Goal: Register for event/course

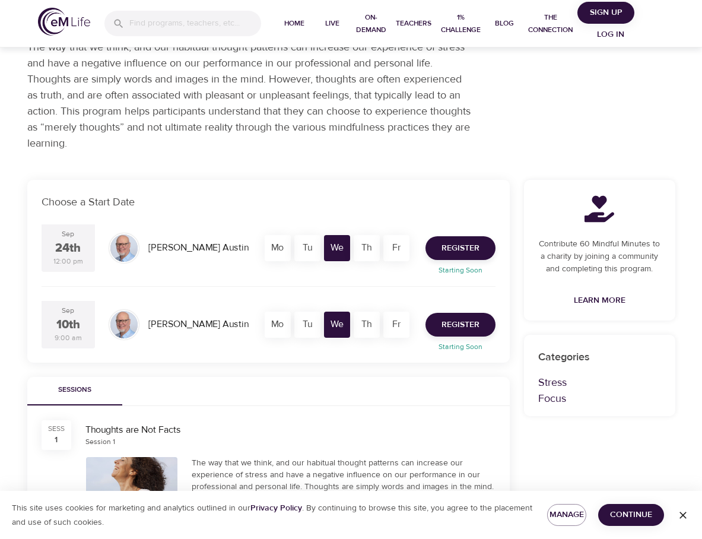
scroll to position [119, 0]
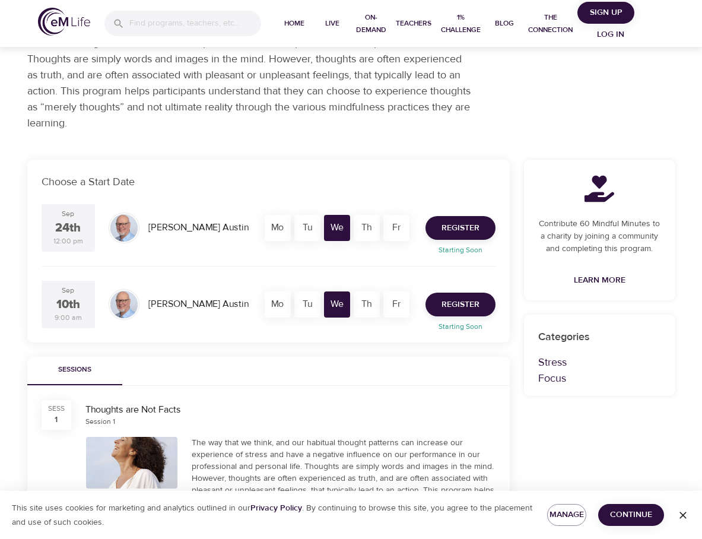
click at [347, 125] on p "The way that we think, and our habitual thought patterns can increase our exper…" at bounding box center [249, 75] width 445 height 112
click at [459, 305] on span "Register" at bounding box center [461, 304] width 38 height 15
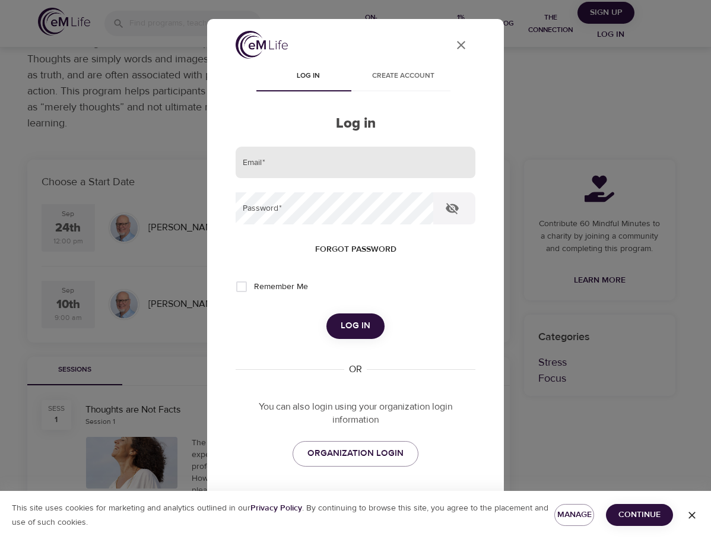
click at [271, 170] on input "email" at bounding box center [356, 163] width 240 height 32
type input "mollymunz@gmail.com"
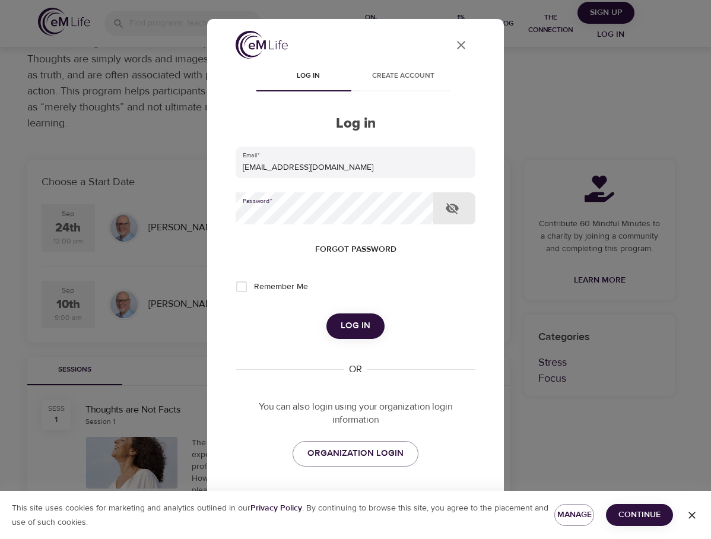
click at [433, 208] on div at bounding box center [433, 208] width 0 height 0
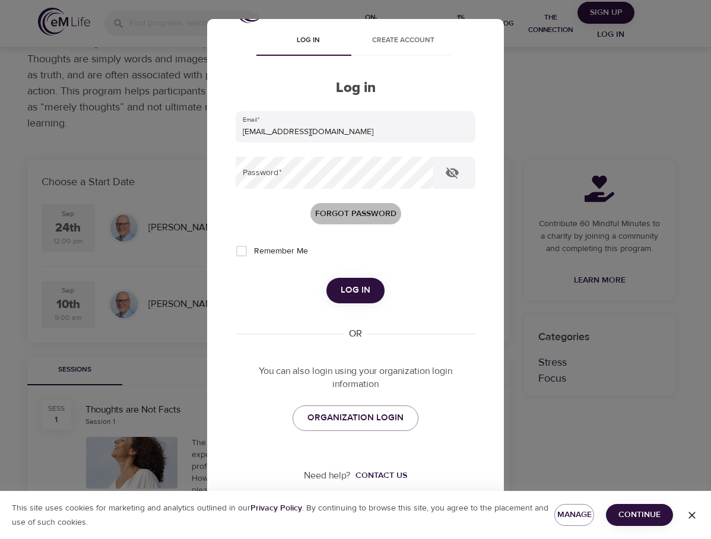
click at [343, 211] on span "Forgot password" at bounding box center [355, 214] width 81 height 15
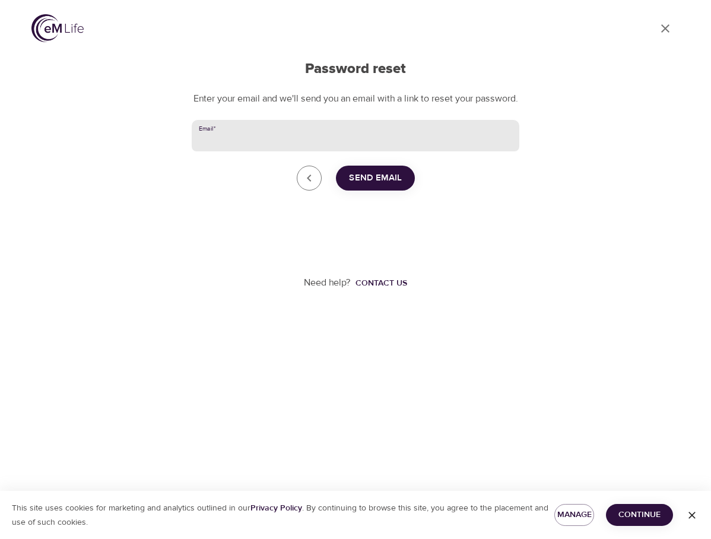
click at [239, 152] on input "Email   *" at bounding box center [356, 136] width 328 height 32
type input "mollymunz@gmail.com"
click at [382, 186] on span "Send Email" at bounding box center [375, 177] width 53 height 15
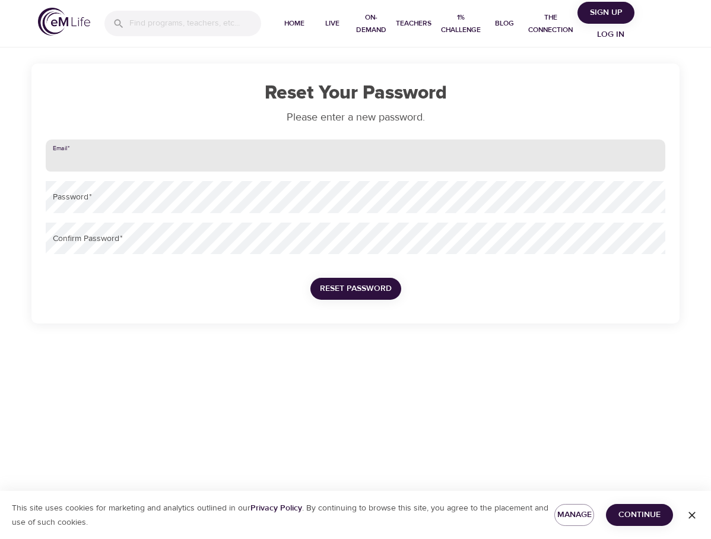
click at [102, 160] on input "email" at bounding box center [356, 155] width 620 height 32
type input "mollymunz@gmail.com"
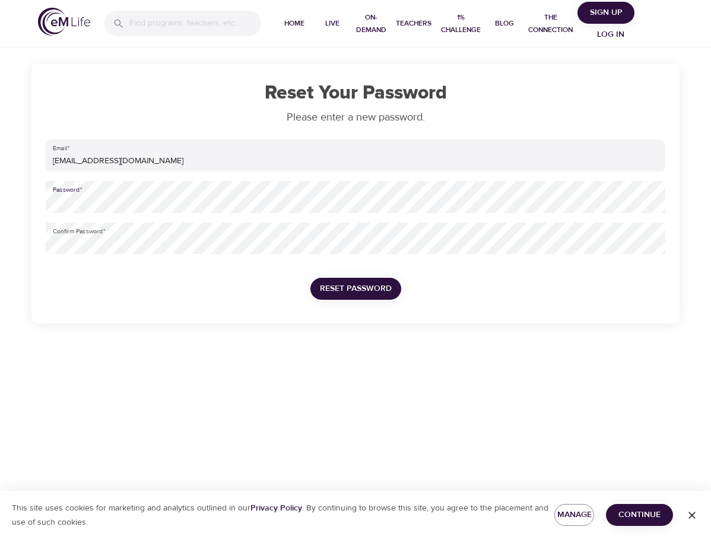
click at [374, 285] on span "Reset Password" at bounding box center [356, 288] width 72 height 15
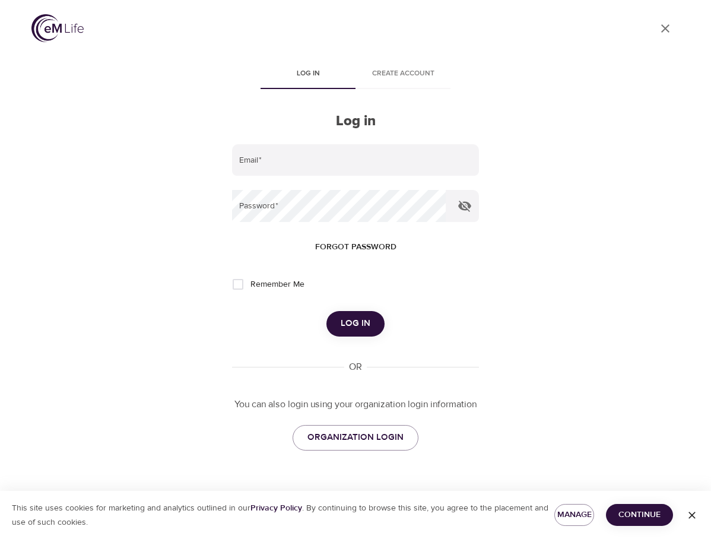
type input "MOLLYMUNZ@GMAIL.COM"
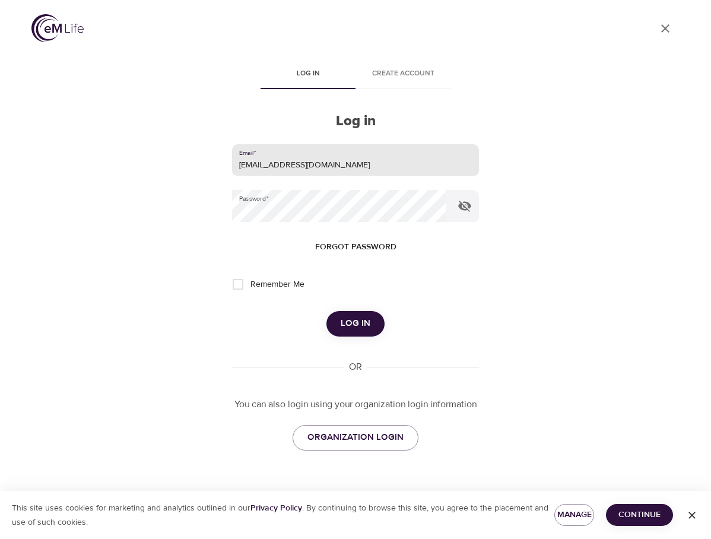
click at [351, 322] on span "Log in" at bounding box center [356, 323] width 30 height 15
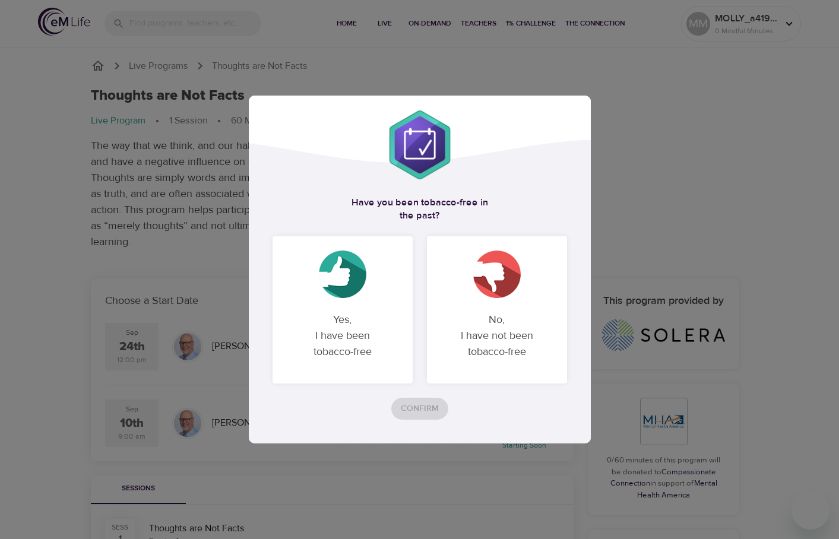
click at [360, 322] on p "Yes, I have been tobacco-free" at bounding box center [343, 335] width 112 height 67
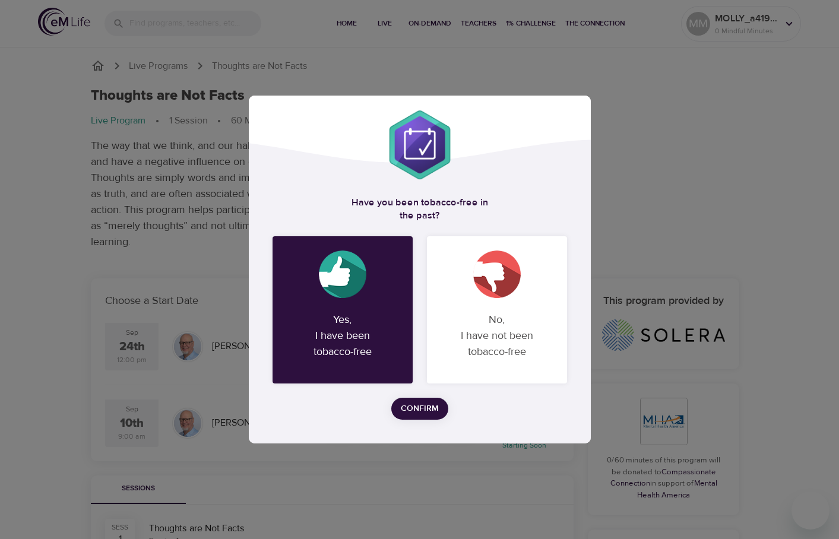
click at [412, 404] on span "Confirm" at bounding box center [420, 408] width 38 height 15
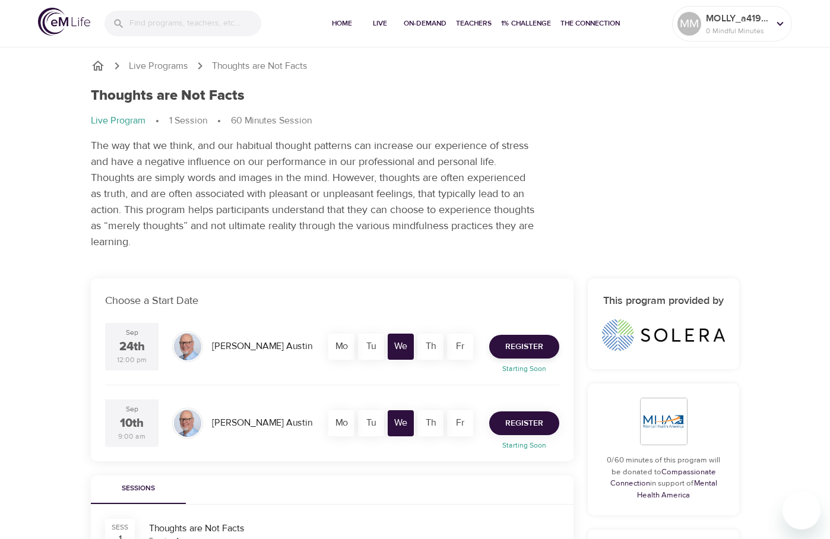
click at [523, 421] on span "Register" at bounding box center [524, 423] width 38 height 15
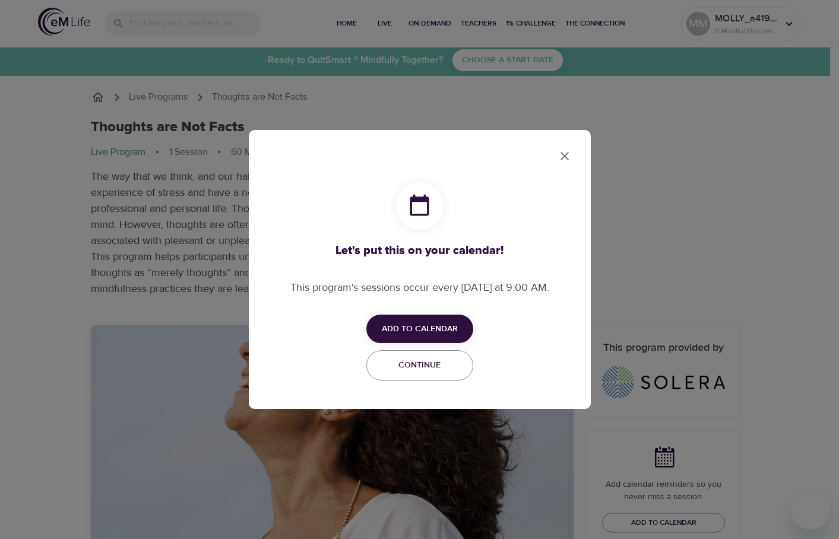
checkbox input "true"
click at [413, 316] on button "Add to Calendar" at bounding box center [419, 329] width 107 height 29
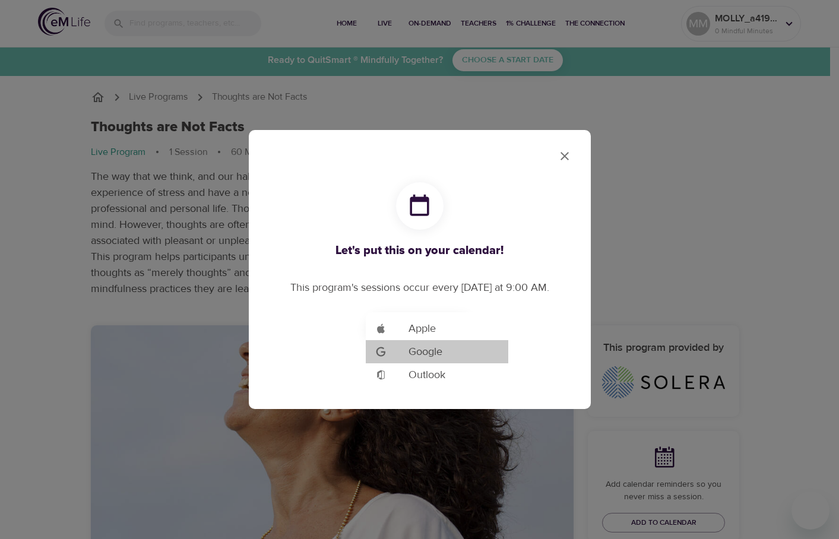
click at [426, 352] on span "Google" at bounding box center [425, 352] width 34 height 16
click at [563, 149] on div at bounding box center [419, 269] width 839 height 539
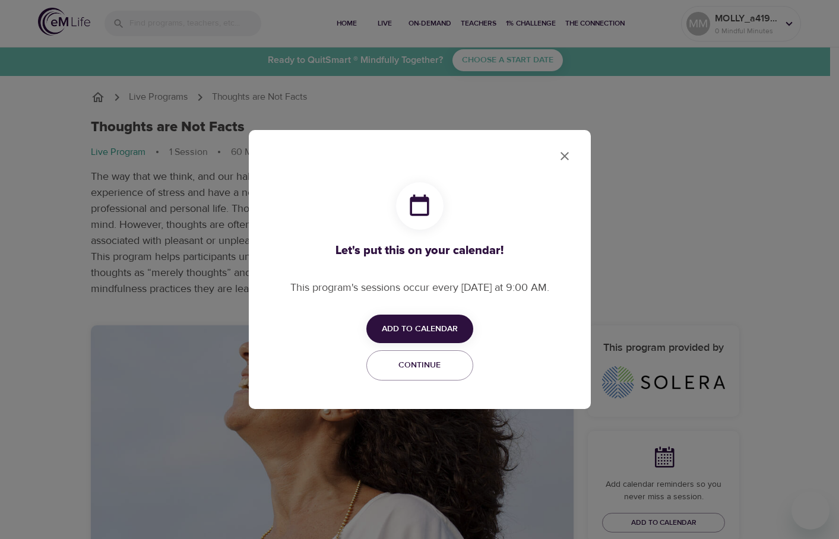
click at [563, 154] on icon "close" at bounding box center [564, 156] width 8 height 8
